Goal: Task Accomplishment & Management: Complete application form

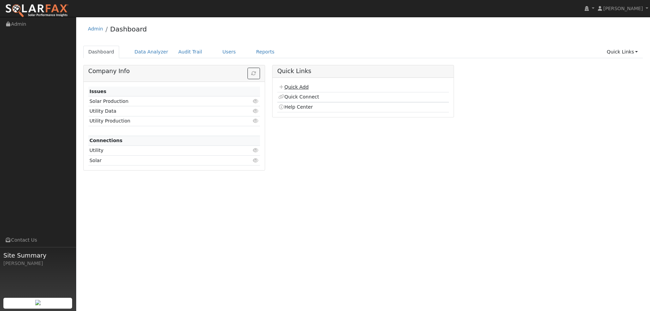
click at [287, 90] on link "Quick Add" at bounding box center [293, 86] width 30 height 5
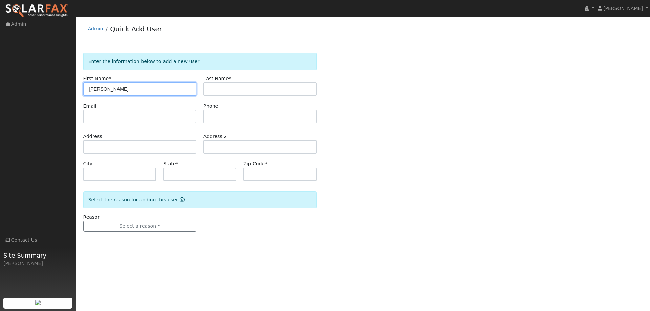
type input "Sheri"
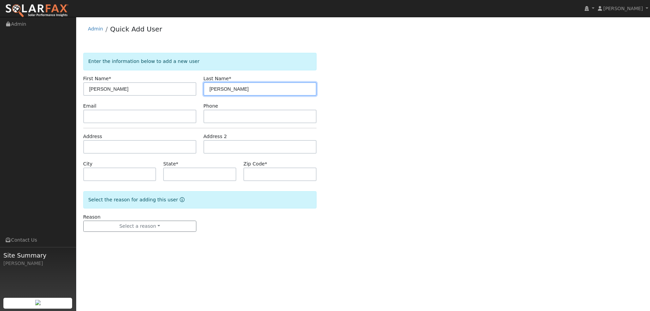
type input "Lester"
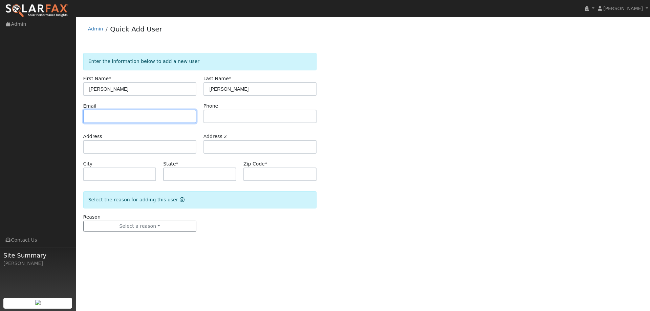
click at [154, 117] on input "text" at bounding box center [139, 117] width 113 height 14
paste input "[EMAIL_ADDRESS][DOMAIN_NAME]"
type input "[EMAIL_ADDRESS][DOMAIN_NAME]"
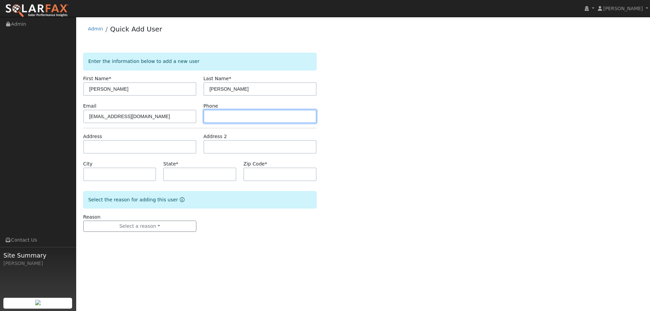
click at [239, 120] on input "text" at bounding box center [260, 117] width 113 height 14
paste input "5303048423"
type input "5303048423"
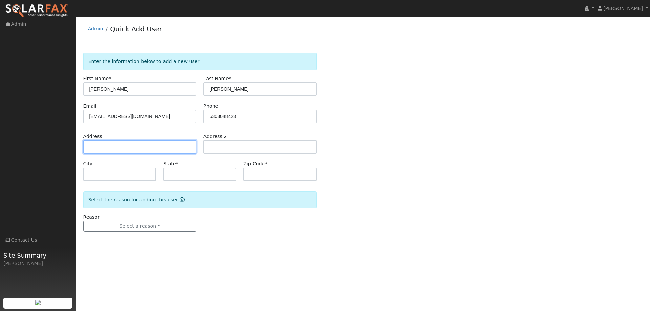
click at [181, 147] on input "text" at bounding box center [139, 147] width 113 height 14
paste input "8772 Holmes Lane"
type input "8772 Holmes Lane"
type input "Winters"
type input "CA"
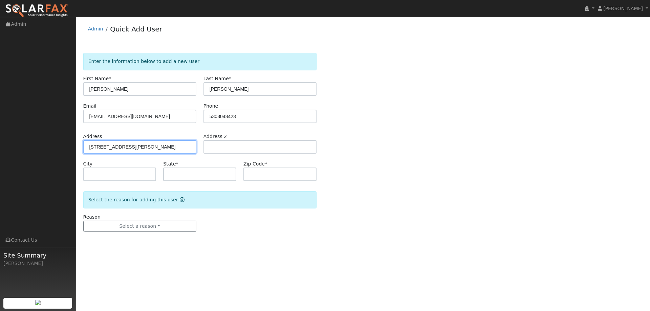
type input "95694"
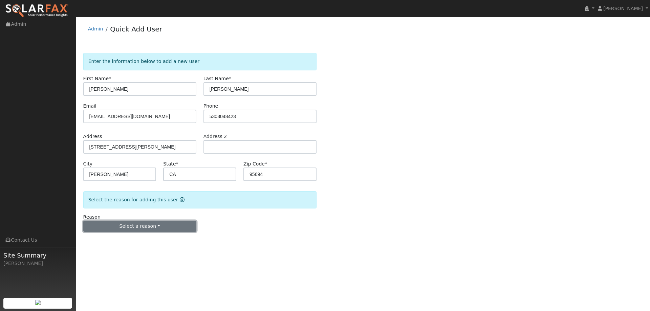
click at [171, 228] on button "Select a reason" at bounding box center [139, 227] width 113 height 12
click at [141, 239] on link "New lead" at bounding box center [121, 240] width 75 height 9
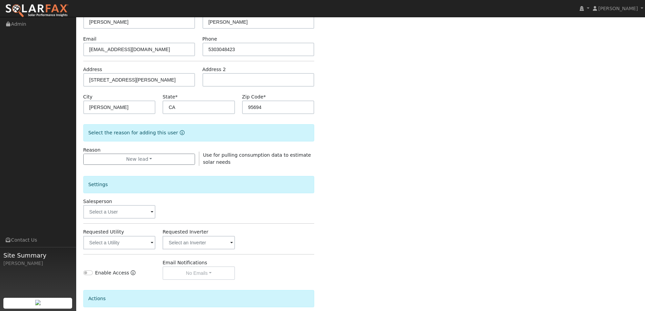
scroll to position [68, 0]
click at [137, 211] on input "text" at bounding box center [119, 212] width 72 height 14
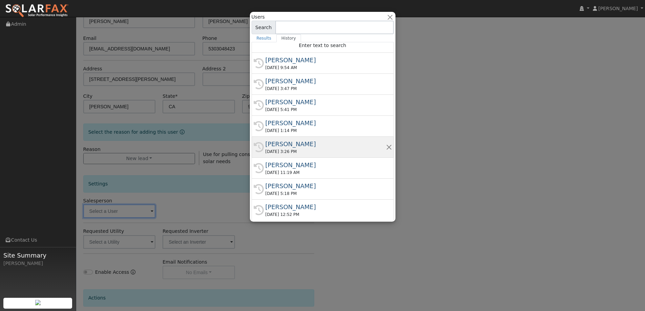
scroll to position [4, 0]
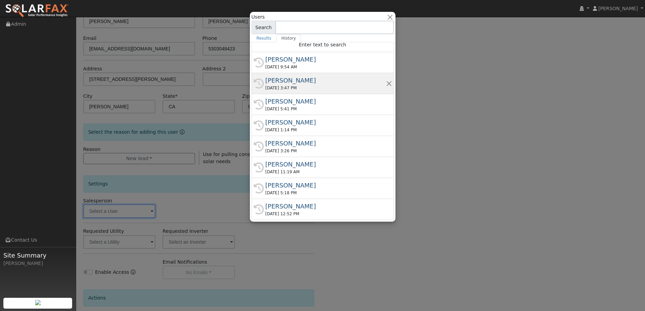
click at [296, 75] on div "History Tory Kelly 09/03/2025 3:47 PM" at bounding box center [323, 83] width 142 height 21
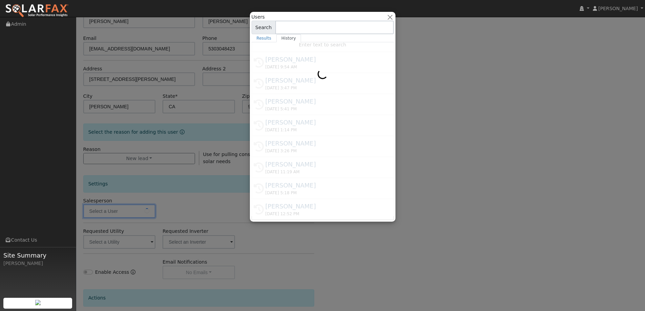
type input "Tory Kelly"
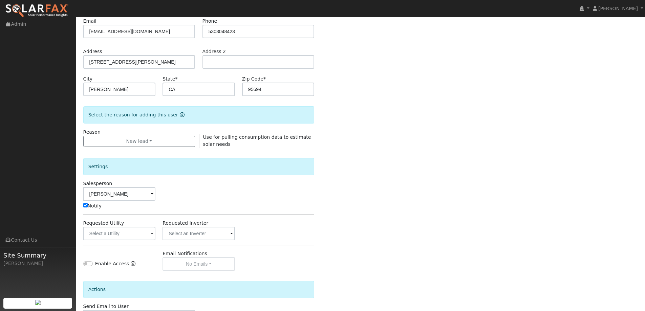
scroll to position [102, 0]
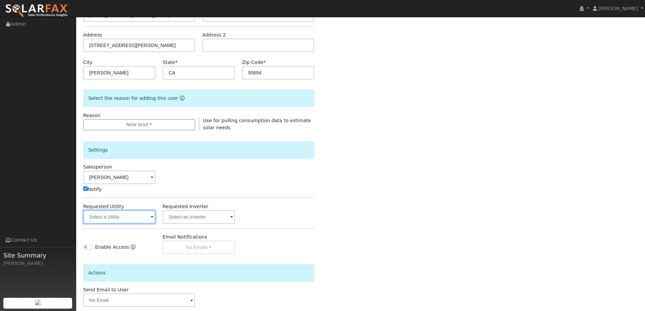
click at [144, 210] on input "text" at bounding box center [119, 217] width 72 height 14
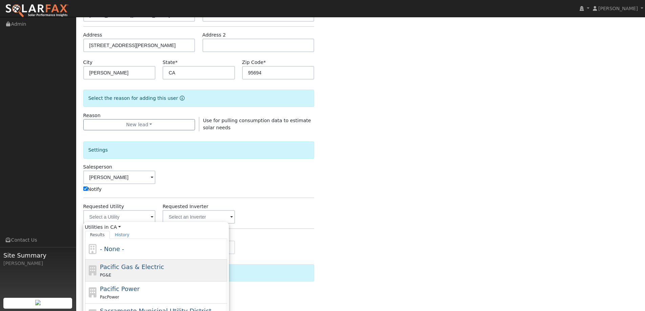
click at [152, 266] on span "Pacific Gas & Electric" at bounding box center [132, 266] width 64 height 7
type input "Pacific Gas & Electric"
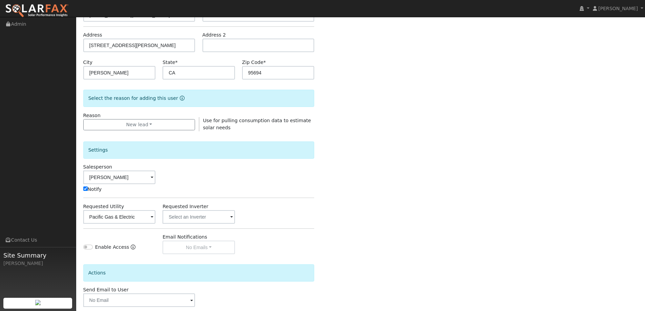
scroll to position [136, 0]
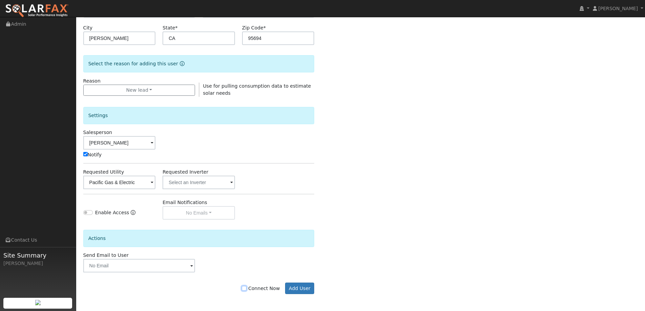
click at [247, 287] on input "Connect Now" at bounding box center [244, 288] width 5 height 5
checkbox input "true"
click at [301, 285] on button "Add User" at bounding box center [299, 289] width 29 height 12
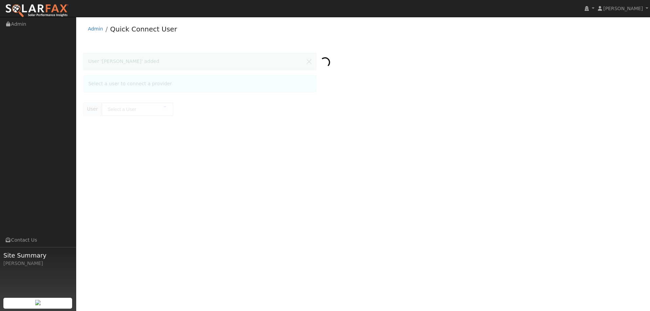
type input "[PERSON_NAME]"
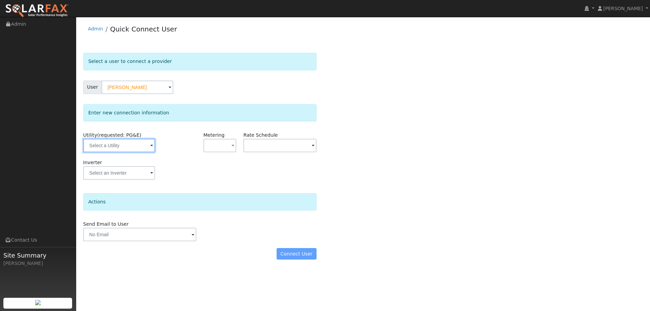
click at [138, 147] on input "text" at bounding box center [119, 146] width 72 height 14
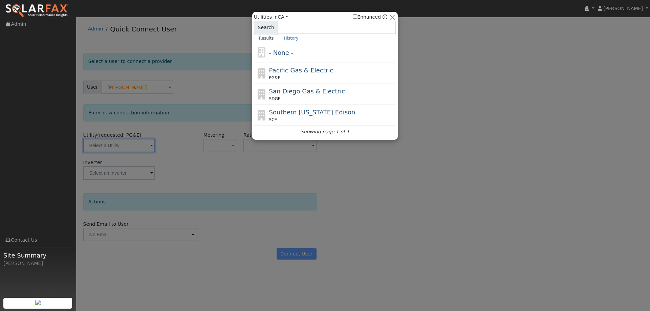
click at [279, 81] on div "PG&E" at bounding box center [332, 78] width 126 height 6
type input "PG&E"
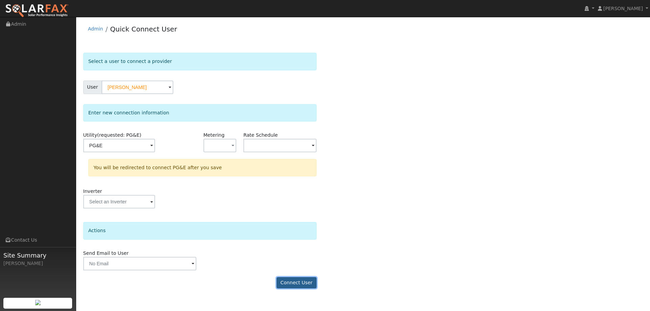
click at [304, 280] on button "Connect User" at bounding box center [297, 283] width 40 height 12
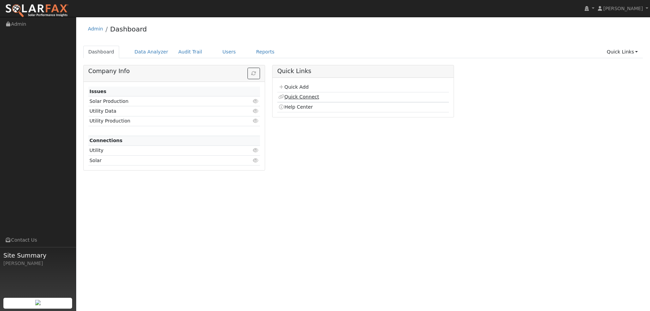
click at [281, 96] on icon at bounding box center [281, 96] width 6 height 5
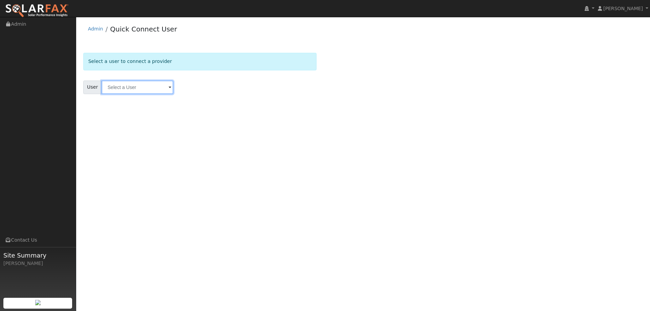
click at [156, 89] on input "text" at bounding box center [138, 88] width 72 height 14
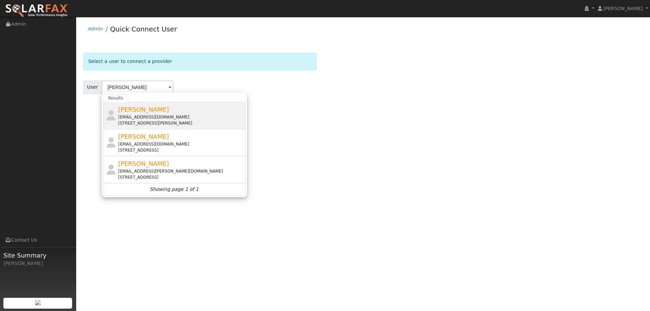
click at [155, 117] on div "[EMAIL_ADDRESS][DOMAIN_NAME]" at bounding box center [181, 117] width 126 height 6
type input "[PERSON_NAME]"
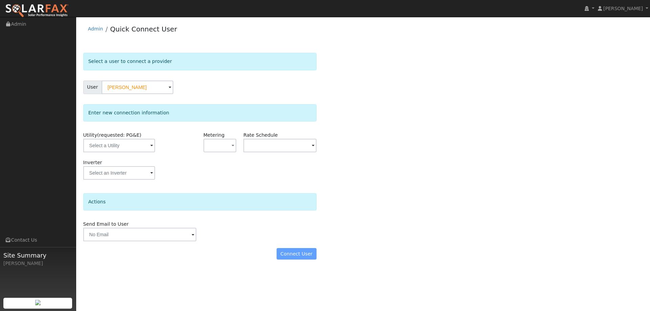
click at [150, 149] on span at bounding box center [151, 146] width 3 height 8
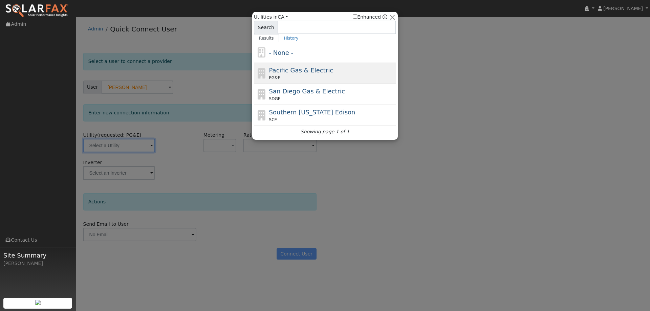
click at [291, 77] on div "PG&E" at bounding box center [332, 78] width 126 height 6
type input "PG&E"
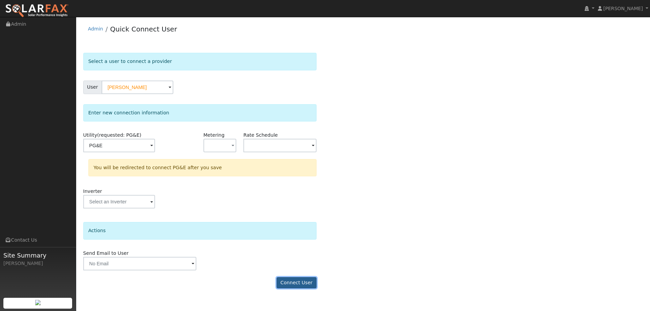
click at [298, 279] on button "Connect User" at bounding box center [297, 283] width 40 height 12
